Goal: Task Accomplishment & Management: Complete application form

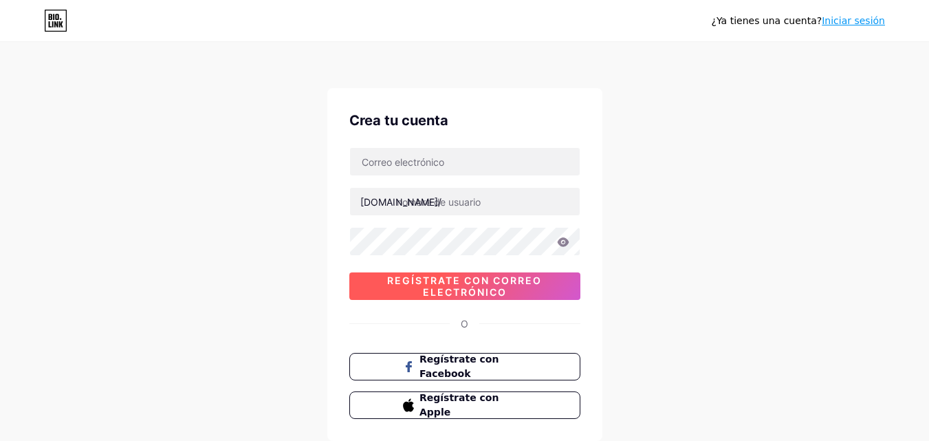
click at [467, 281] on font "Regístrate con correo electrónico" at bounding box center [464, 285] width 155 height 23
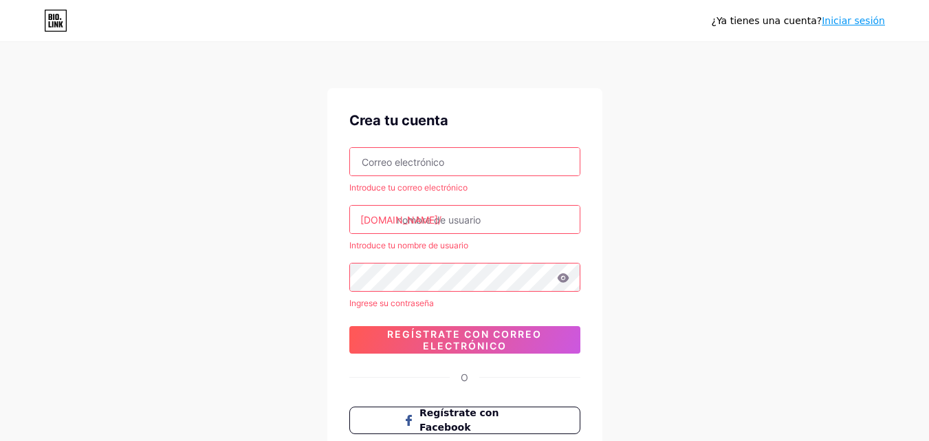
click at [865, 17] on font "Iniciar sesión" at bounding box center [853, 20] width 63 height 11
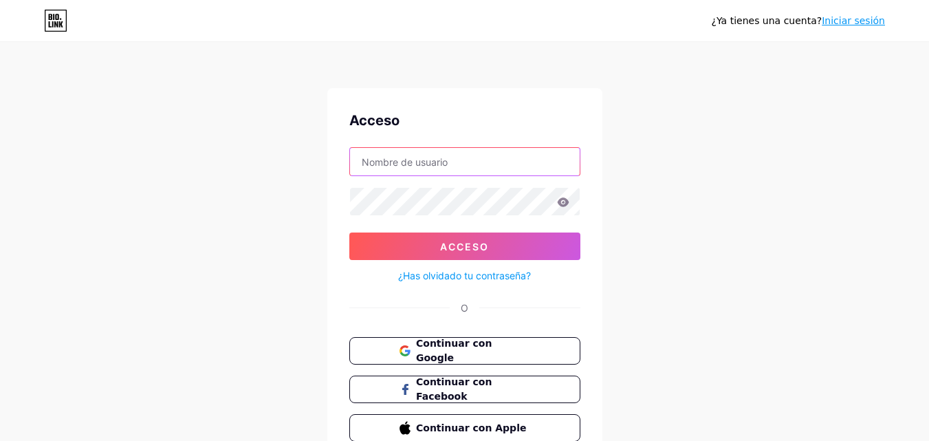
click at [461, 174] on input "text" at bounding box center [465, 162] width 230 height 28
click at [436, 160] on input "text" at bounding box center [465, 162] width 230 height 28
click at [448, 354] on font "Continuar con Google" at bounding box center [453, 351] width 77 height 26
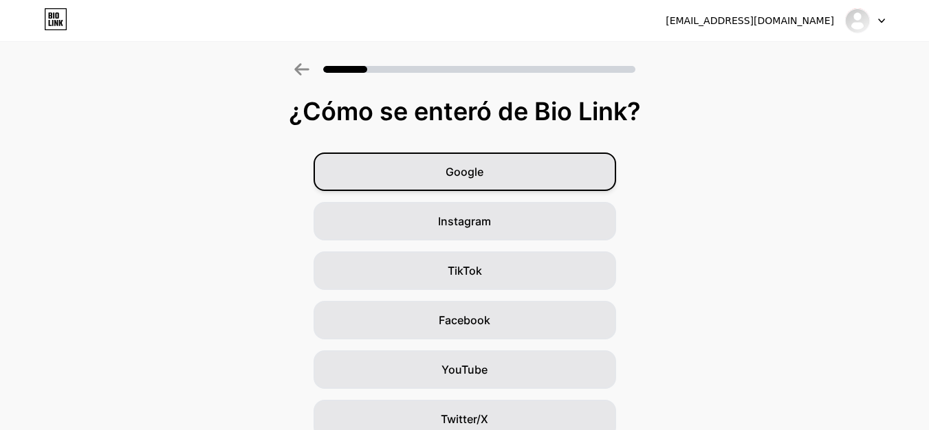
scroll to position [69, 0]
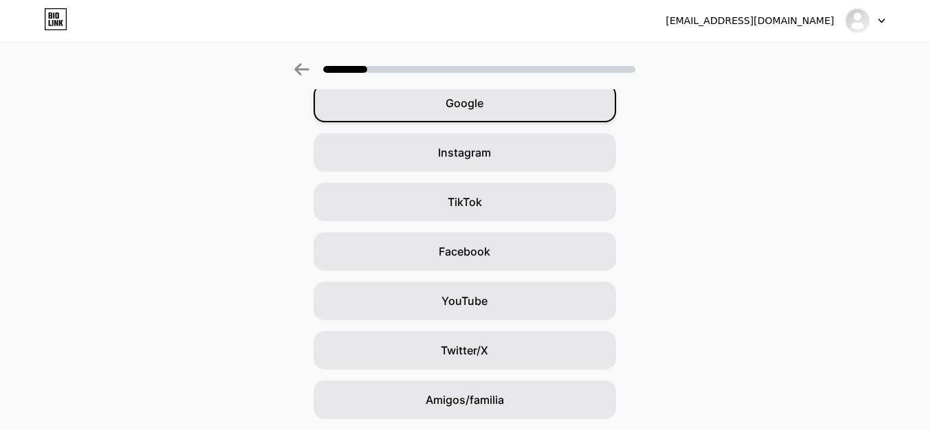
click at [524, 105] on div "Google" at bounding box center [465, 103] width 303 height 39
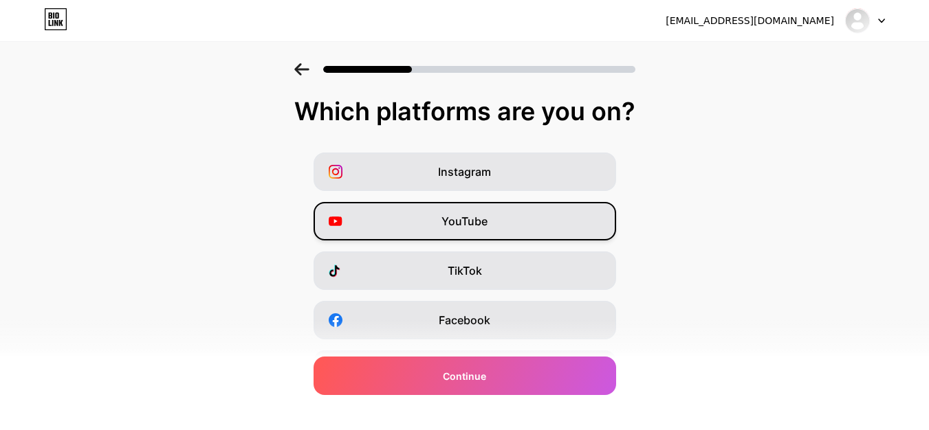
scroll to position [138, 0]
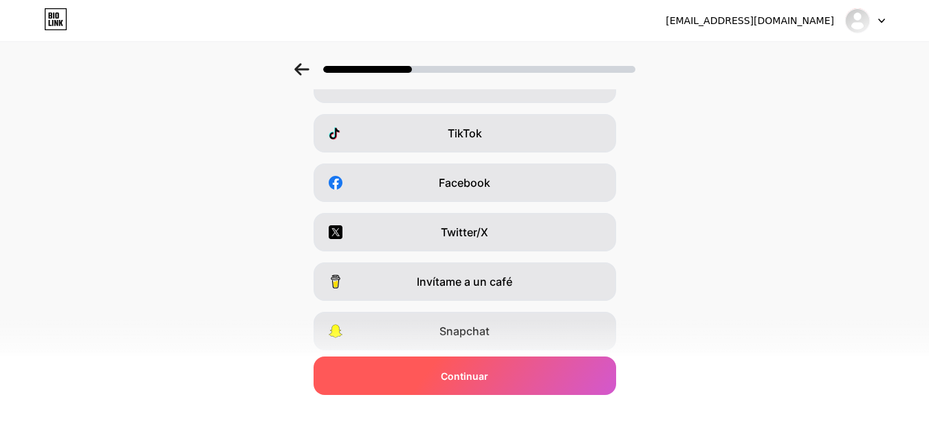
click at [515, 386] on div "Continuar" at bounding box center [465, 376] width 303 height 39
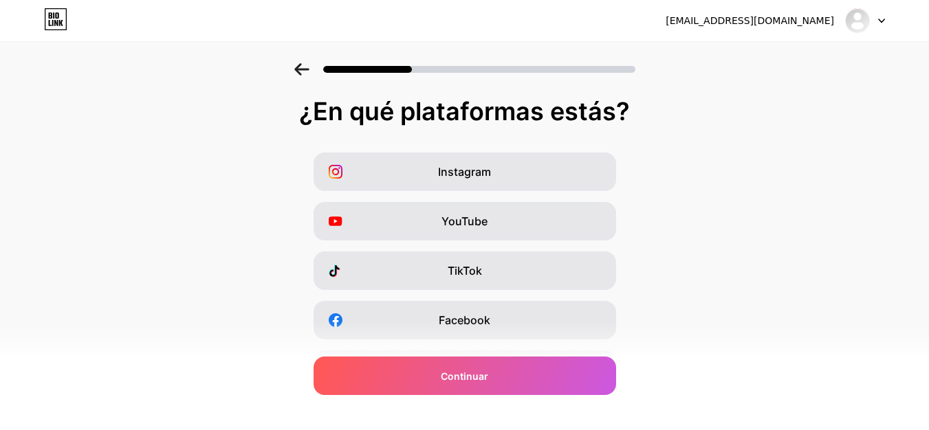
scroll to position [231, 0]
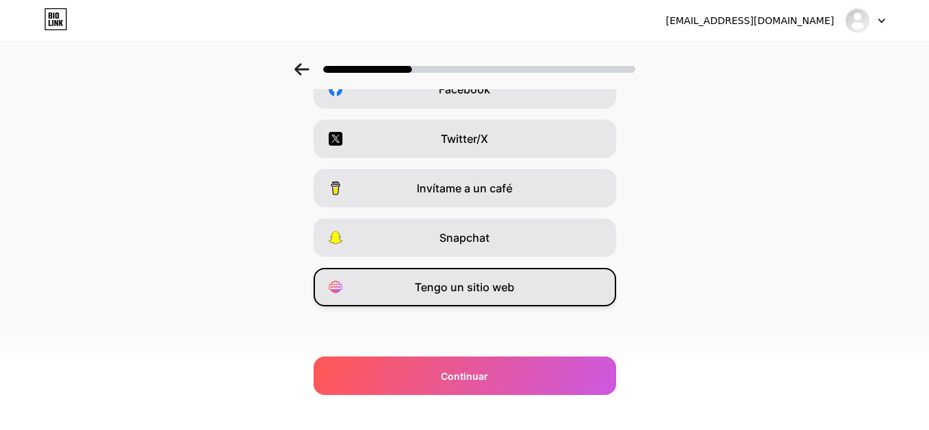
click at [469, 288] on font "Tengo un sitio web" at bounding box center [465, 288] width 100 height 14
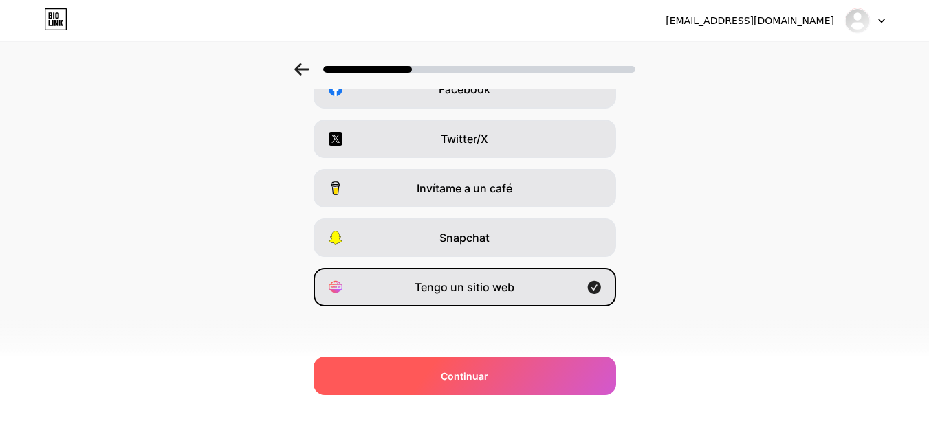
click at [488, 376] on font "Continuar" at bounding box center [464, 377] width 47 height 12
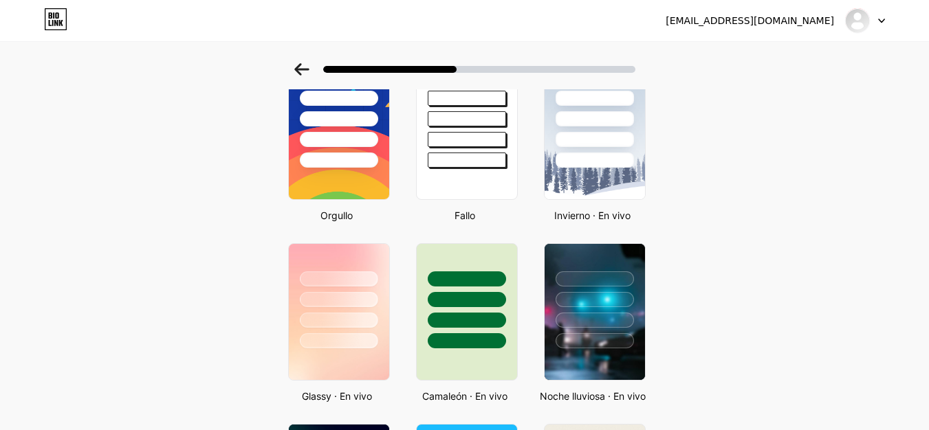
scroll to position [0, 0]
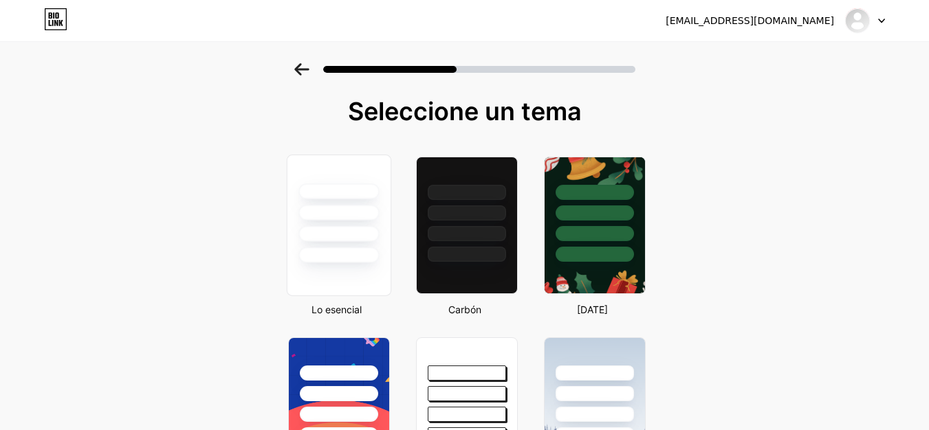
click at [374, 226] on div at bounding box center [338, 209] width 103 height 108
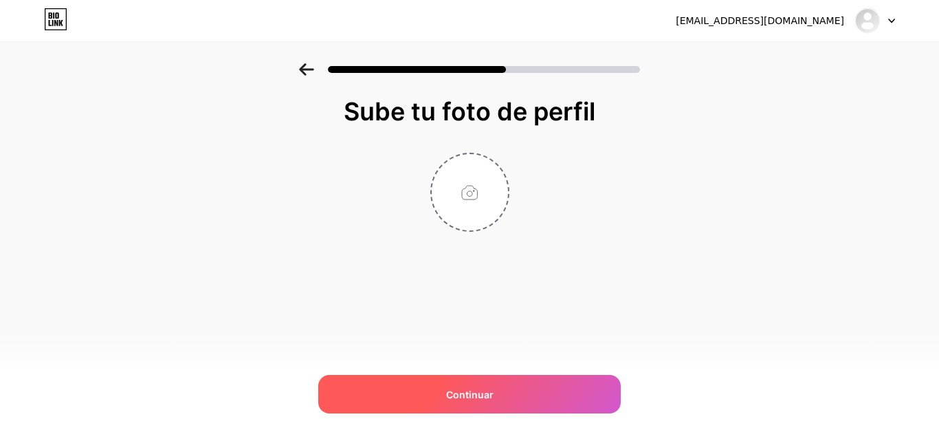
click at [492, 398] on font "Continuar" at bounding box center [469, 395] width 47 height 12
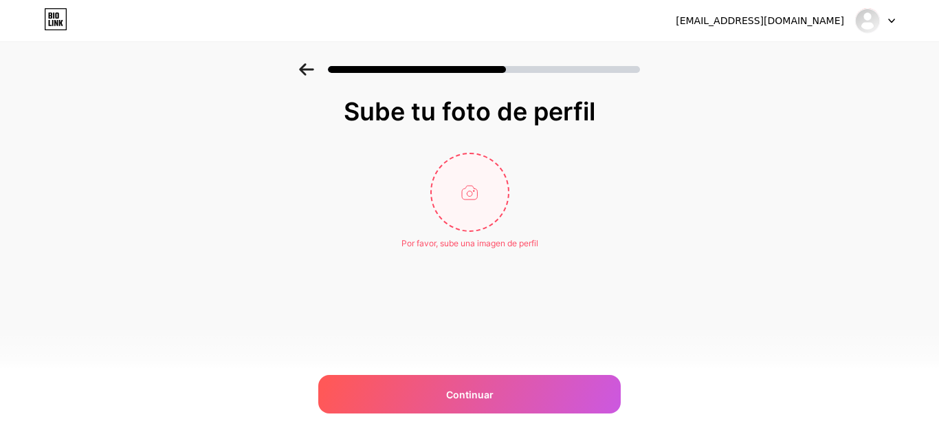
click at [497, 201] on input "file" at bounding box center [470, 192] width 76 height 76
type input "C:\fakepath\WhatsApp Image [DATE] 11.40.47 PM.jpeg"
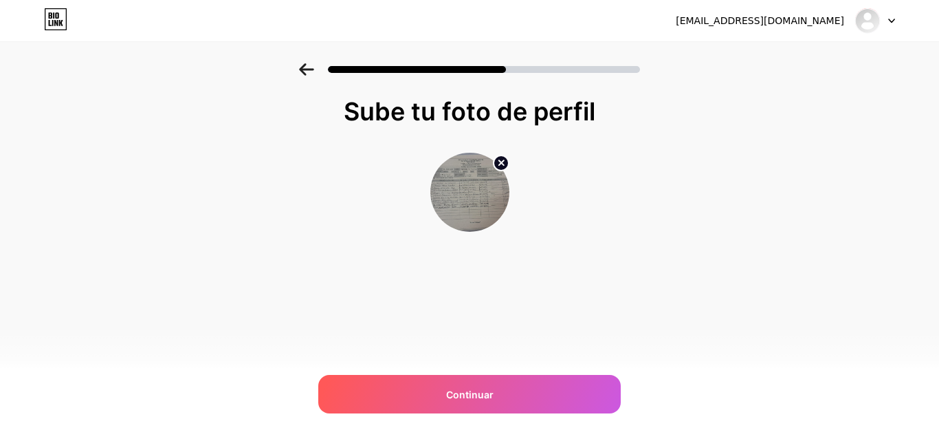
click at [452, 183] on img at bounding box center [469, 192] width 79 height 79
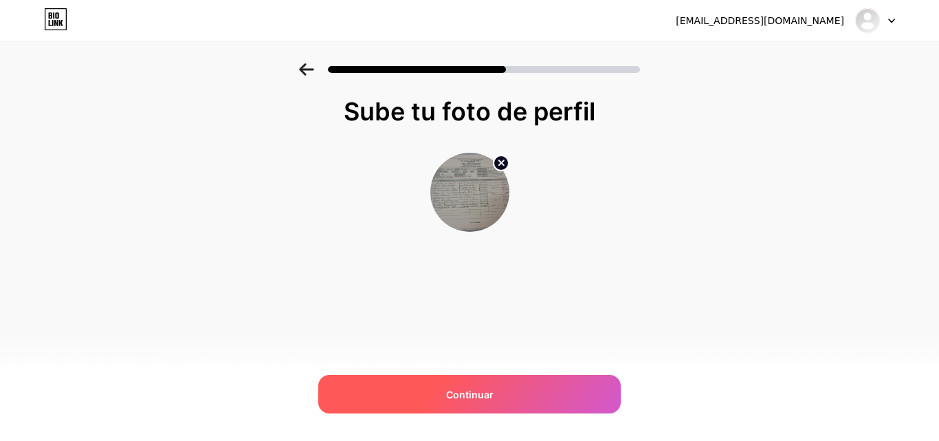
drag, startPoint x: 452, startPoint y: 183, endPoint x: 391, endPoint y: 397, distance: 222.9
click at [391, 397] on div "Continuar" at bounding box center [469, 394] width 303 height 39
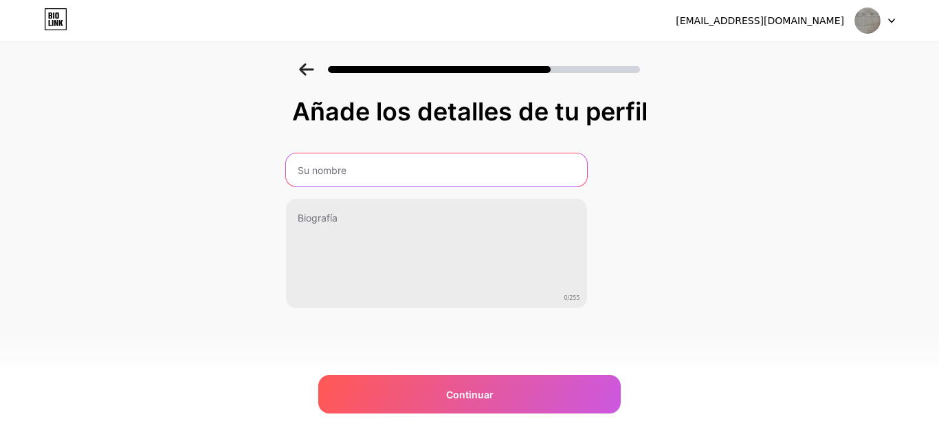
click at [327, 179] on input "text" at bounding box center [436, 169] width 301 height 33
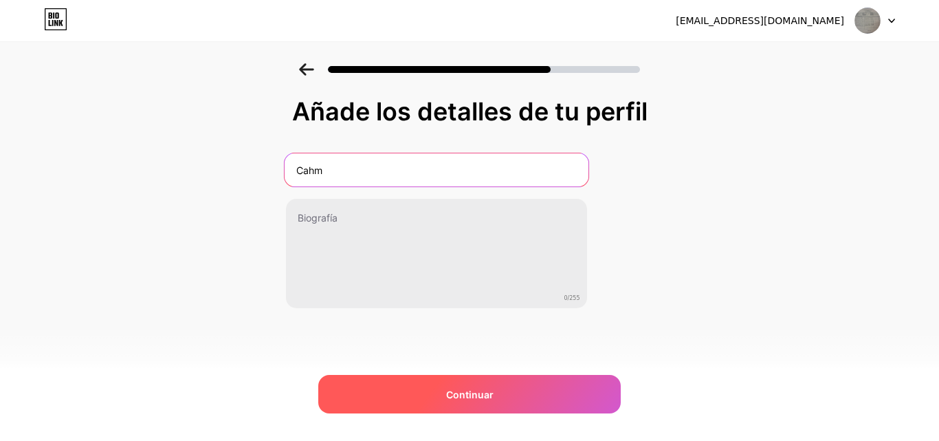
type input "Cahm"
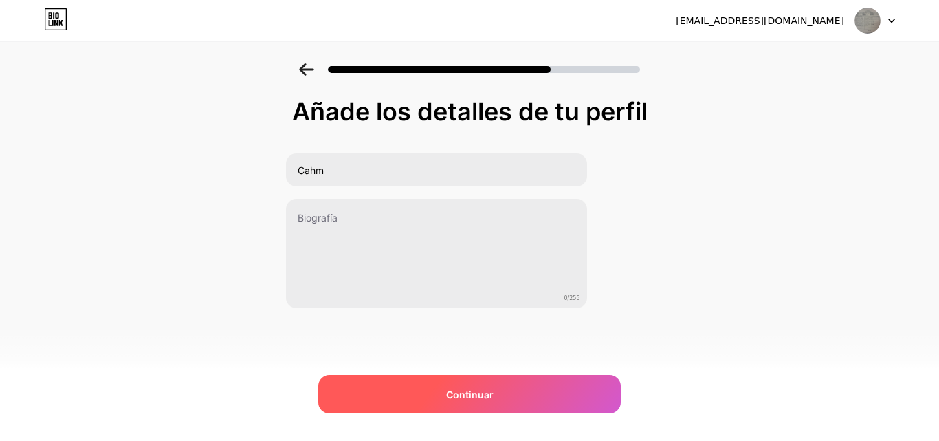
click at [422, 380] on div "Continuar" at bounding box center [469, 394] width 303 height 39
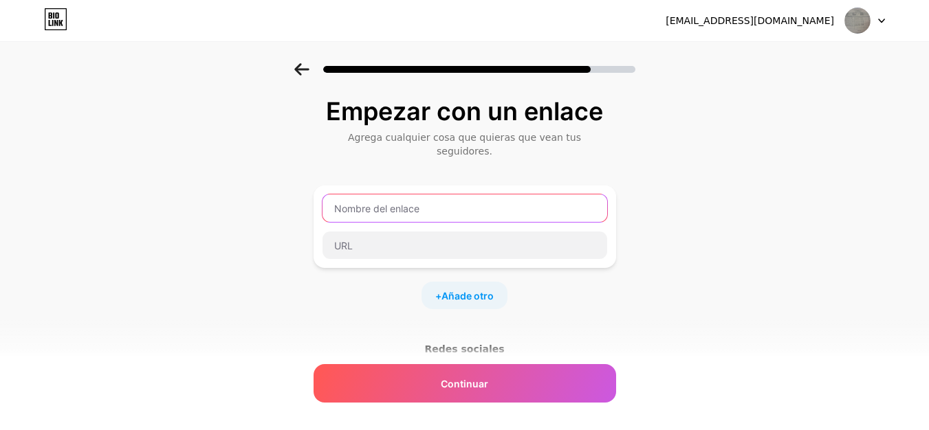
click at [395, 195] on input "text" at bounding box center [464, 209] width 285 height 28
type input "c"
paste input "[URL][DOMAIN_NAME]"
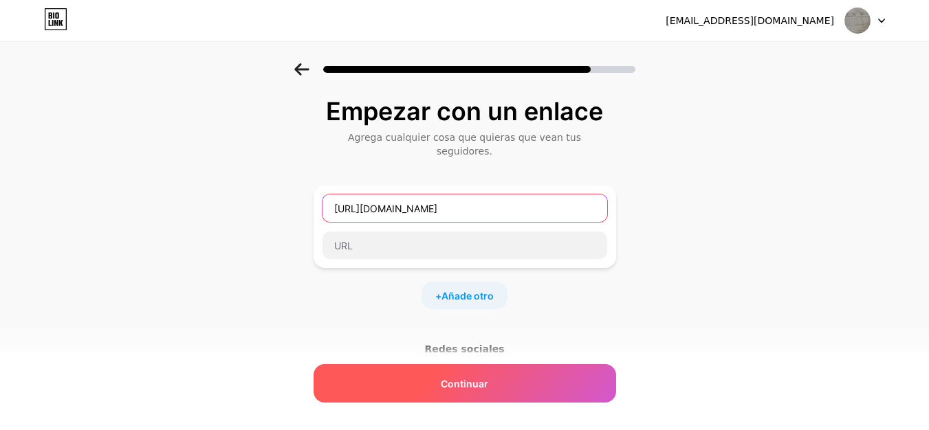
type input "[URL][DOMAIN_NAME]"
drag, startPoint x: 540, startPoint y: 397, endPoint x: 532, endPoint y: 397, distance: 9.0
click at [538, 396] on div "Continuar" at bounding box center [465, 383] width 303 height 39
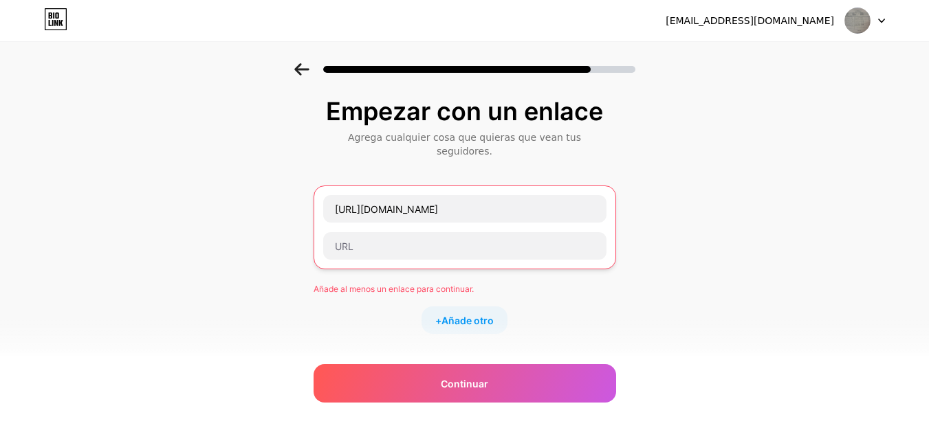
click at [437, 213] on div "[URL][DOMAIN_NAME]" at bounding box center [464, 228] width 285 height 66
click at [444, 232] on input "text" at bounding box center [464, 246] width 283 height 28
paste input "[URL][DOMAIN_NAME]"
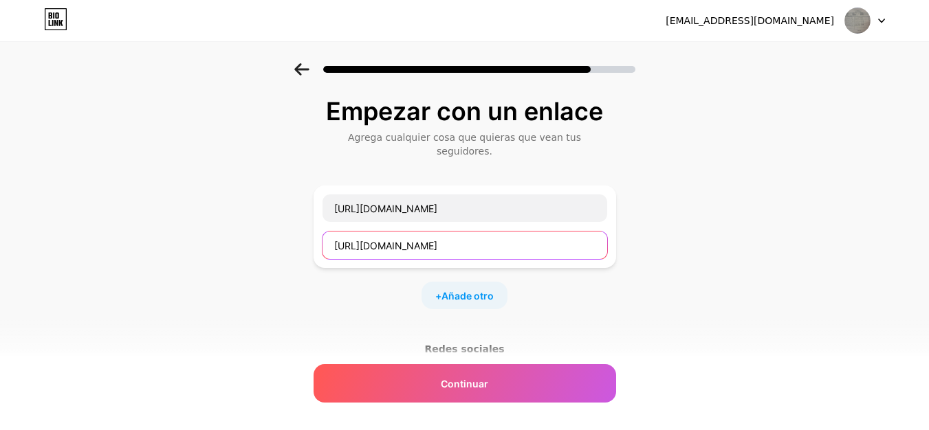
scroll to position [0, 180]
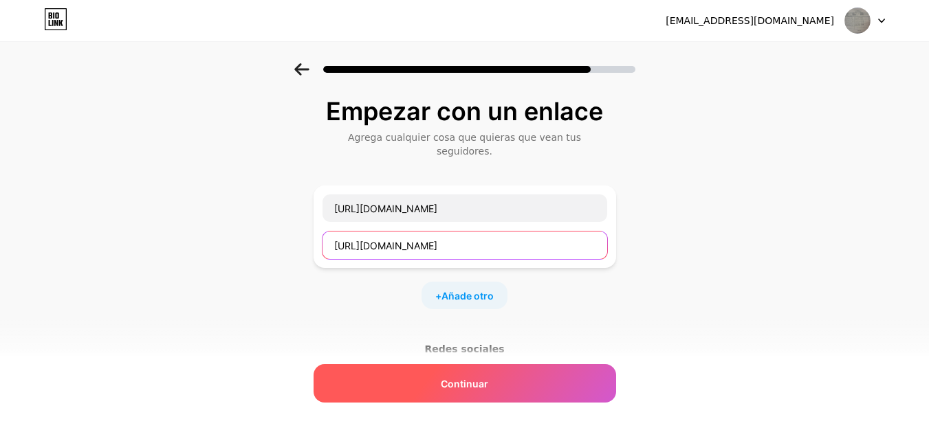
type input "[URL][DOMAIN_NAME]"
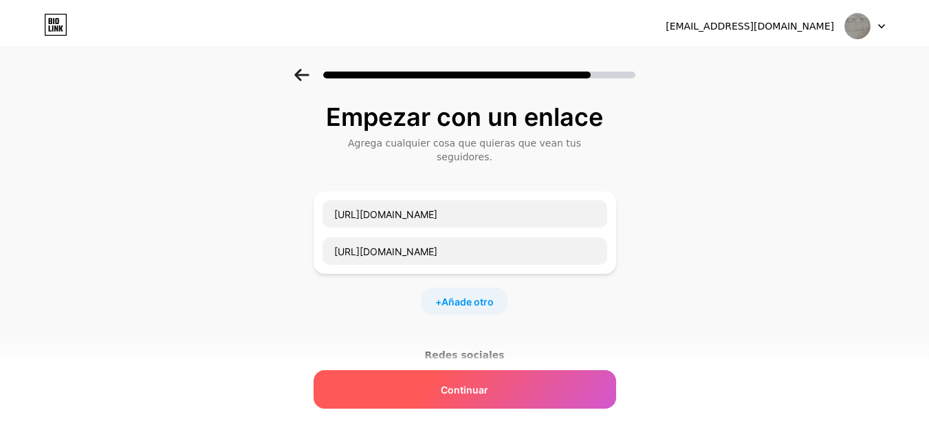
scroll to position [0, 0]
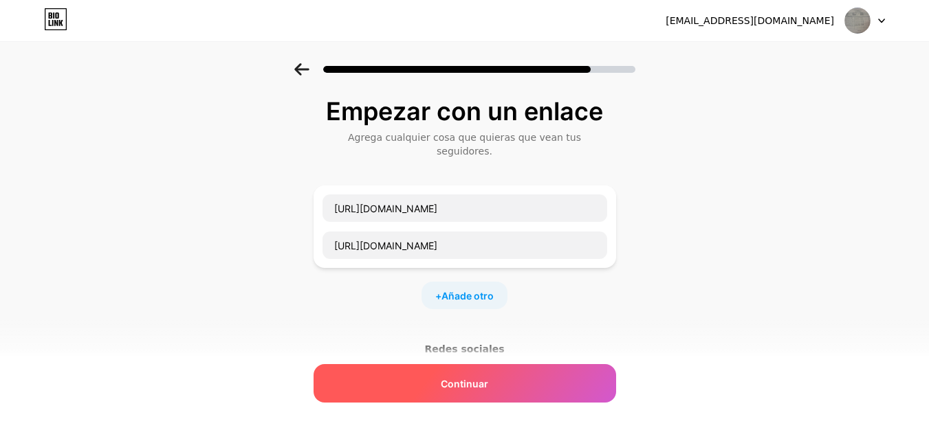
click at [488, 380] on font "Continuar" at bounding box center [464, 384] width 47 height 12
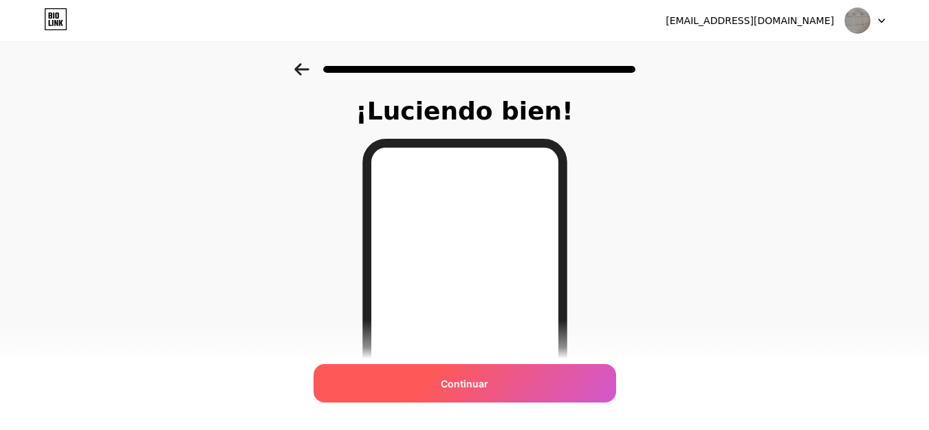
click at [484, 373] on div "Continuar" at bounding box center [465, 383] width 303 height 39
